Goal: Task Accomplishment & Management: Manage account settings

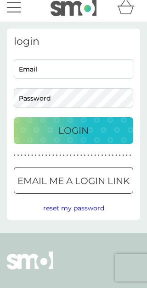
scroll to position [7, 0]
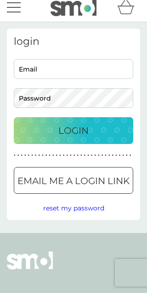
click at [86, 61] on input "Email" at bounding box center [74, 69] width 120 height 20
click at [56, 72] on input "Email" at bounding box center [74, 69] width 120 height 20
click at [63, 86] on div "Email Password" at bounding box center [74, 83] width 127 height 49
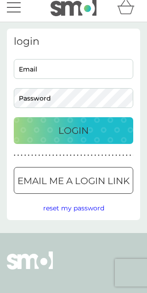
click at [59, 68] on input "Email" at bounding box center [74, 69] width 120 height 20
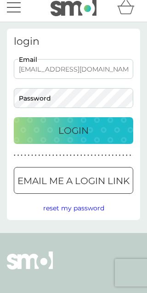
type input "kisamac@hotmail.co.uk"
click at [80, 135] on p "Login" at bounding box center [74, 130] width 30 height 15
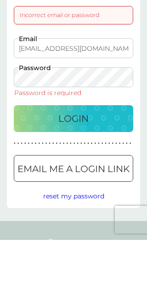
scroll to position [60, 0]
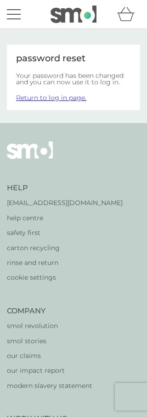
click at [59, 108] on div "password reset Your password has been changed and you can now use it to log in.…" at bounding box center [74, 77] width 134 height 65
click at [69, 101] on link "Return to log in page." at bounding box center [51, 98] width 70 height 8
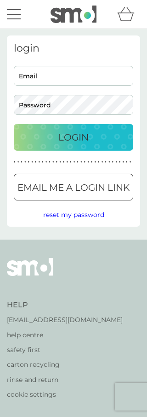
click at [65, 79] on input "Email" at bounding box center [74, 76] width 120 height 20
type input "[EMAIL_ADDRESS][DOMAIN_NAME]"
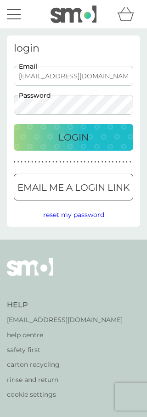
click at [77, 143] on p "Login" at bounding box center [74, 137] width 30 height 15
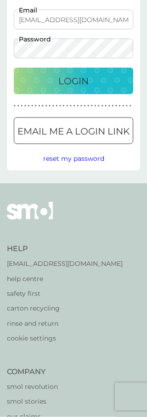
scroll to position [92, 0]
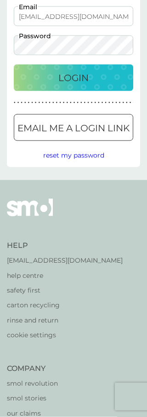
click at [102, 80] on div "Login" at bounding box center [73, 77] width 101 height 15
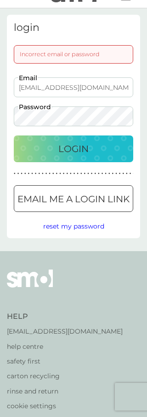
scroll to position [22, 0]
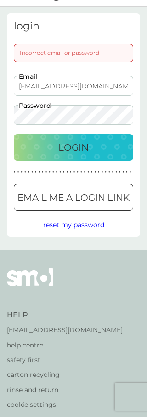
click at [113, 57] on div "Incorrect email or password" at bounding box center [74, 53] width 120 height 18
click at [105, 197] on p "Email me a login link" at bounding box center [74, 197] width 112 height 15
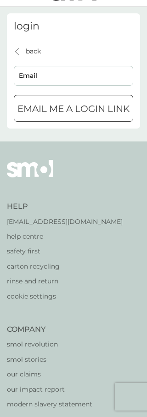
scroll to position [13, 0]
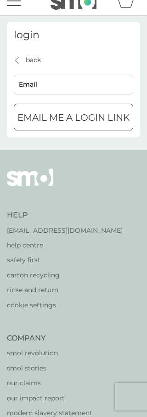
click at [69, 89] on input "Email" at bounding box center [74, 85] width 120 height 20
type input "kisamac@hotmail.co.uk"
click at [115, 124] on button "Email me a login link" at bounding box center [74, 117] width 120 height 27
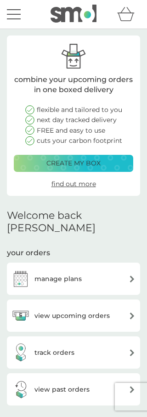
click at [131, 275] on img at bounding box center [132, 278] width 7 height 7
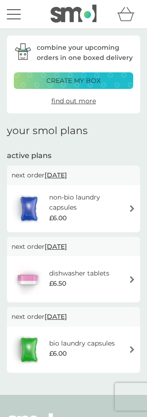
click at [134, 279] on img at bounding box center [132, 279] width 7 height 7
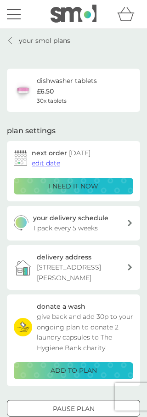
click at [51, 165] on span "edit date" at bounding box center [46, 163] width 29 height 8
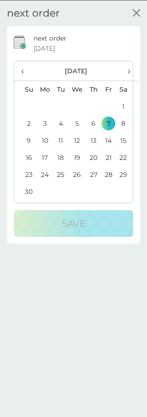
click at [111, 175] on td "28" at bounding box center [108, 174] width 15 height 17
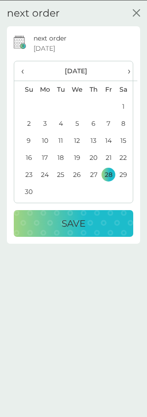
click at [99, 221] on div "Save" at bounding box center [73, 223] width 101 height 15
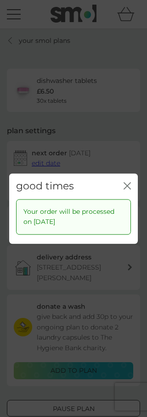
click at [128, 187] on icon "close" at bounding box center [127, 185] width 7 height 7
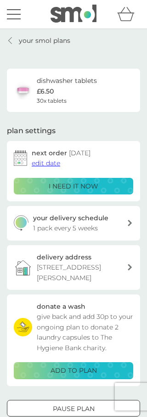
click at [51, 163] on span "edit date" at bounding box center [46, 163] width 29 height 8
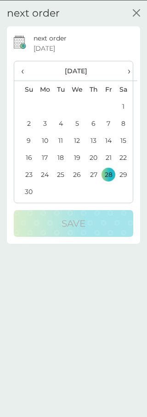
click at [84, 224] on p "Save" at bounding box center [74, 223] width 24 height 15
click at [137, 11] on icon "close" at bounding box center [136, 12] width 7 height 7
